Goal: Book appointment/travel/reservation

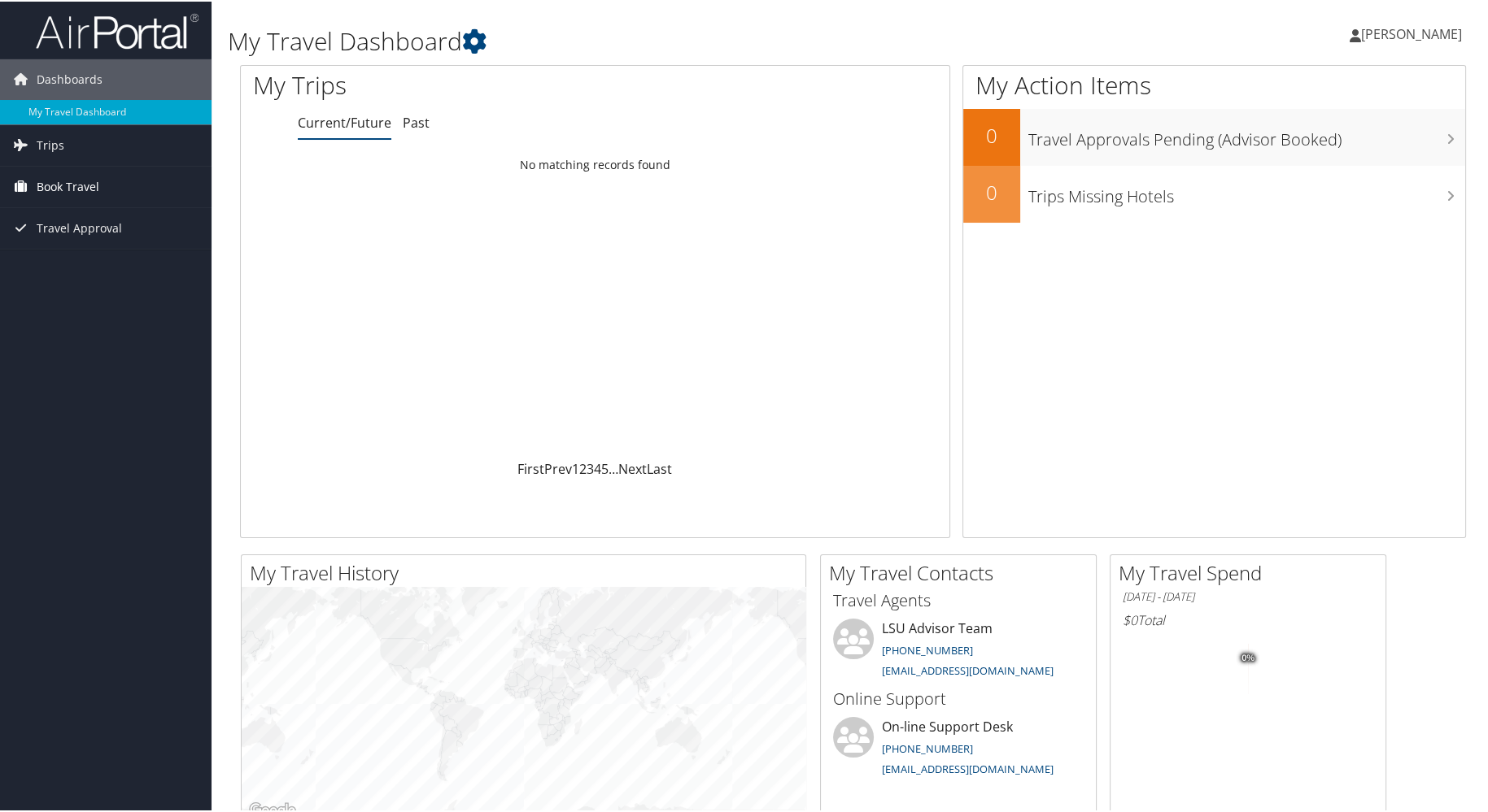
click at [78, 179] on span "Book Travel" at bounding box center [68, 185] width 62 height 40
click at [84, 237] on link "Book/Manage Online Trips" at bounding box center [106, 242] width 211 height 25
click at [81, 189] on span "Book Travel" at bounding box center [68, 185] width 62 height 40
click at [82, 239] on link "Book/Manage Online Trips" at bounding box center [106, 242] width 211 height 25
